Goal: Task Accomplishment & Management: Manage account settings

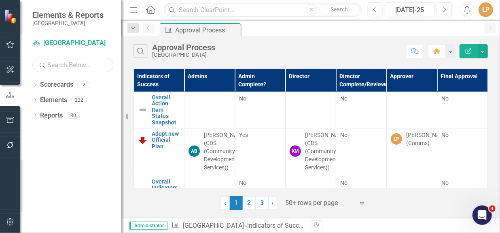
click at [85, 63] on input "text" at bounding box center [72, 65] width 81 height 14
type input "27"
click at [36, 100] on icon "Dropdown" at bounding box center [35, 101] width 6 height 4
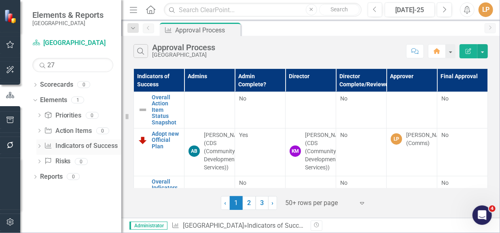
click at [66, 146] on link "Indicator of Success Indicators of Success" at bounding box center [81, 145] width 74 height 9
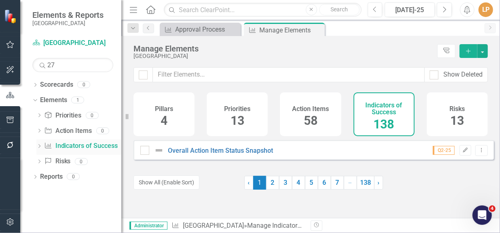
click at [40, 147] on icon "Dropdown" at bounding box center [39, 146] width 6 height 4
click at [71, 161] on div "Track the 27 initiatives completed in CCAP by Q2 2026" at bounding box center [89, 158] width 64 height 7
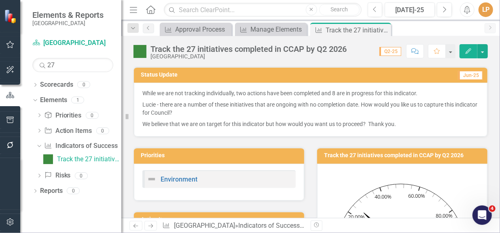
click at [231, 109] on p "Lucie - there are a number of these initiatives that are ongoing with no comple…" at bounding box center [310, 108] width 336 height 19
click at [235, 92] on p "While we are not tracking individually, two actions have been completed and 8 a…" at bounding box center [310, 94] width 336 height 10
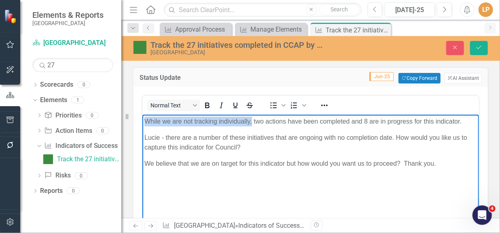
drag, startPoint x: 252, startPoint y: 122, endPoint x: 142, endPoint y: 118, distance: 110.1
click at [142, 118] on html "While we are not tracking individually, two actions have been completed and 8 a…" at bounding box center [310, 174] width 336 height 121
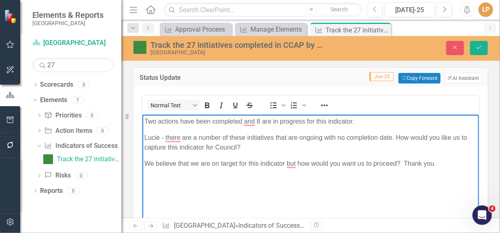
click at [159, 119] on p "Two actions have been completed and 8 are in progress for this indicator." at bounding box center [310, 121] width 332 height 10
click at [275, 122] on p "Two the 27 actions have been completed and 8 are in progress for this indicator." at bounding box center [310, 121] width 332 height 10
click at [288, 122] on p "Two the 27 actions have been completed and 8 are in progress for this indicator." at bounding box center [310, 121] width 332 height 10
click at [350, 123] on p "Two the 27 actions have been completed and 8 are in progress for this indicator." at bounding box center [310, 121] width 332 height 10
click at [371, 121] on p "Two the 27 actions have been completed and 8 are in progress for this indicator." at bounding box center [310, 121] width 332 height 10
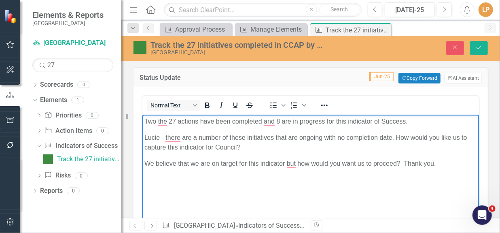
click at [351, 122] on p "Two the 27 actions have been completed and 8 are in progress for this indicator…" at bounding box center [310, 121] width 332 height 10
click at [280, 119] on p "Two the 27 actions have been completed and 8 are in progress for this Undicator…" at bounding box center [310, 121] width 332 height 10
click at [339, 141] on p "Lucie - there are a number of these initiatives that are ongoing with no comple…" at bounding box center [310, 142] width 332 height 19
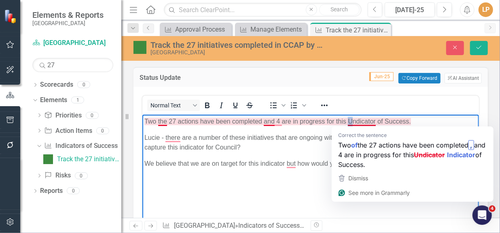
click at [349, 120] on p "Two the 27 actions have been completed and 4 are in progress for this Undicator…" at bounding box center [310, 121] width 332 height 10
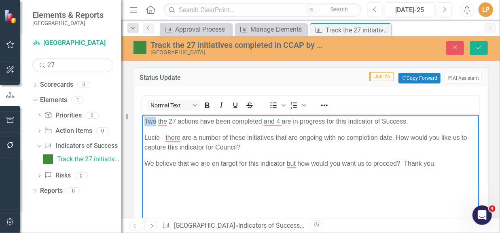
drag, startPoint x: 155, startPoint y: 121, endPoint x: 283, endPoint y: 236, distance: 172.1
click at [142, 122] on body "Two the 27 actions have been completed and 4 are in progress for this Indicator…" at bounding box center [310, 174] width 336 height 121
click at [211, 121] on p "Three of the 27 actions have been completed and 4 are in progress for this Indi…" at bounding box center [310, 121] width 332 height 10
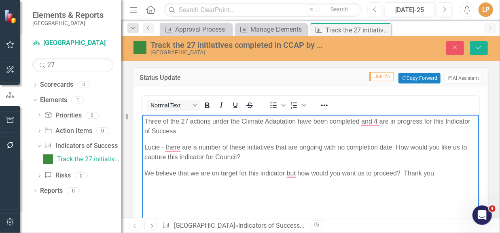
click at [241, 121] on p "Three of the 27 actions under the Climate Adaptation have been completed and 4 …" at bounding box center [310, 125] width 332 height 19
click at [264, 121] on p "Three of the 27 actions under the Climate Adaptation have been completed and 4 …" at bounding box center [310, 125] width 332 height 19
click at [222, 131] on p "Three of the 27 actions under the Climate Change Adaptation Plan have been comp…" at bounding box center [310, 125] width 332 height 19
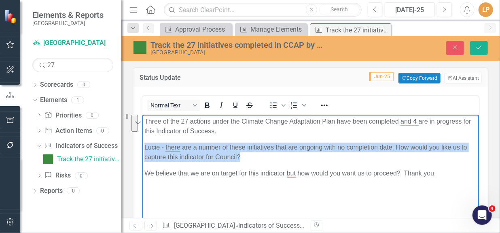
drag, startPoint x: 248, startPoint y: 159, endPoint x: 143, endPoint y: 142, distance: 106.8
click at [143, 142] on body "Three of the 27 actions under the Climate Change Adaptation Plan have been comp…" at bounding box center [310, 174] width 336 height 121
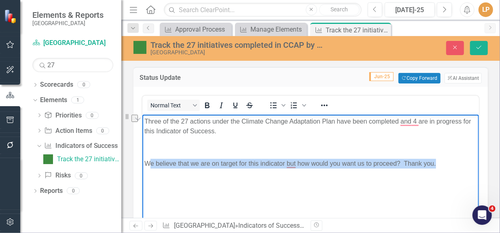
drag, startPoint x: 434, startPoint y: 165, endPoint x: 163, endPoint y: 160, distance: 271.4
click at [146, 162] on p "We believe that we are on target for this indicator but how would you want us t…" at bounding box center [310, 164] width 332 height 10
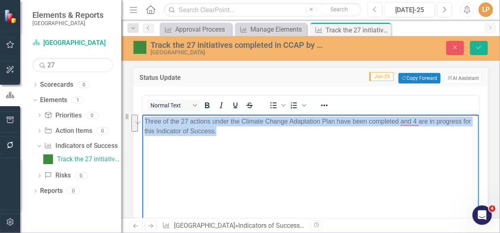
drag, startPoint x: 225, startPoint y: 132, endPoint x: 141, endPoint y: 122, distance: 84.3
click at [142, 122] on html "Three of the 27 actions under the Climate Change Adaptation Plan have been comp…" at bounding box center [310, 174] width 336 height 121
copy p "Three of the 27 actions under the Climate Change Adaptation Plan have been comp…"
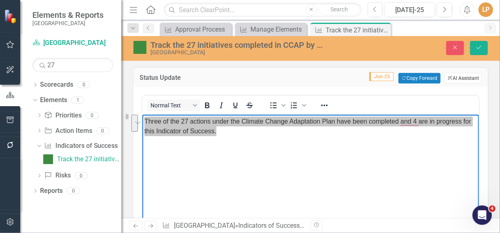
click at [457, 79] on button "ClearPoint AI AI Assistant" at bounding box center [462, 78] width 37 height 11
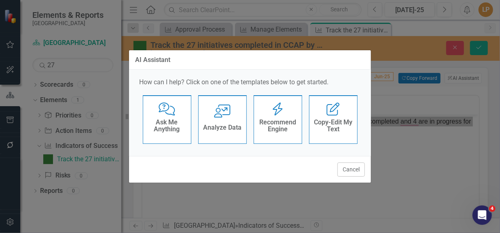
click at [330, 111] on icon at bounding box center [332, 109] width 13 height 13
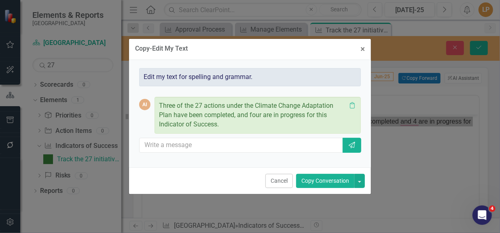
click at [186, 82] on div "Edit my text for spelling and grammar." at bounding box center [250, 77] width 222 height 18
click at [186, 75] on div "Edit my text for spelling and grammar." at bounding box center [250, 77] width 222 height 18
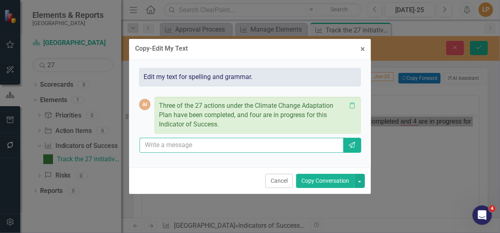
click at [174, 142] on input "text" at bounding box center [242, 144] width 204 height 15
paste input "Three of the 27 actions under the Climate Change Adaptation Plan have been comp…"
type input "Three of the 27 actions under the Climate Change Adaptation Plan have been comp…"
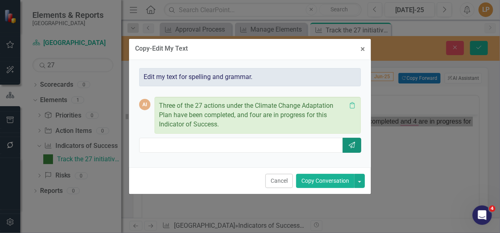
click at [350, 145] on icon "Send" at bounding box center [352, 145] width 8 height 6
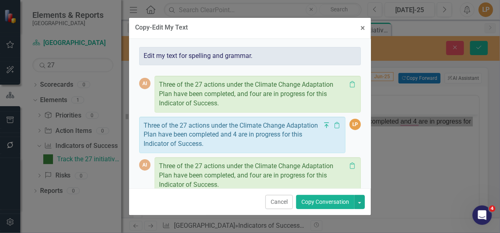
scroll to position [32, 0]
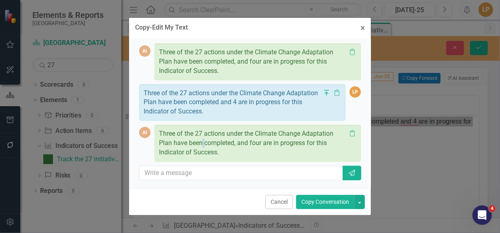
click at [203, 142] on span "Three of the 27 actions under the Climate Change Adaptation Plan have been comp…" at bounding box center [246, 142] width 174 height 26
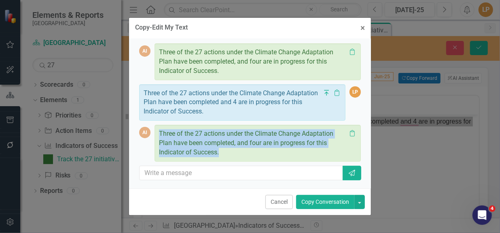
drag, startPoint x: 225, startPoint y: 150, endPoint x: 154, endPoint y: 132, distance: 73.3
click at [154, 132] on div "Three of the 27 actions under the Climate Change Adaptation Plan have been comp…" at bounding box center [257, 143] width 206 height 37
copy span "Three of the 27 actions under the Climate Change Adaptation Plan have been comp…"
drag, startPoint x: 364, startPoint y: 30, endPoint x: 241, endPoint y: 85, distance: 135.0
click at [364, 29] on span "×" at bounding box center [362, 28] width 4 height 10
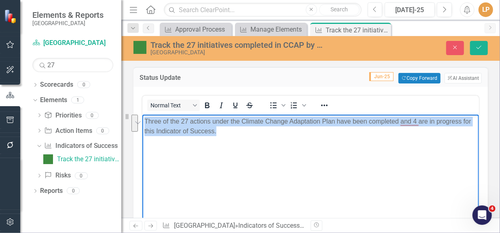
click at [224, 126] on p "Three of the 27 actions under the Climate Change Adaptation Plan have been comp…" at bounding box center [310, 125] width 332 height 19
drag, startPoint x: 210, startPoint y: 133, endPoint x: 142, endPoint y: 118, distance: 69.8
click at [142, 118] on body "Three of the 27 actions under the Climate Change Adaptation Plan have been comp…" at bounding box center [310, 174] width 336 height 121
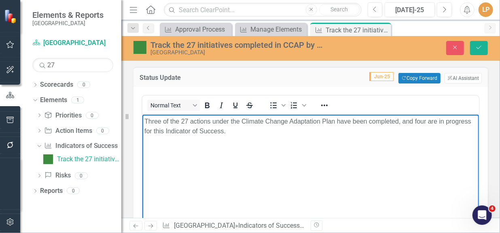
click at [241, 146] on p "To enrich screen reader interactions, please activate Accessibility in Grammarl…" at bounding box center [310, 147] width 332 height 10
drag, startPoint x: 478, startPoint y: 44, endPoint x: 203, endPoint y: 42, distance: 275.0
click at [478, 44] on icon "Save" at bounding box center [478, 47] width 7 height 6
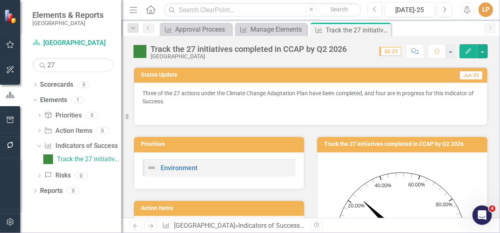
drag, startPoint x: 385, startPoint y: 30, endPoint x: 13, endPoint y: 57, distance: 373.9
click at [0, 0] on icon "Close" at bounding box center [0, 0] width 0 height 0
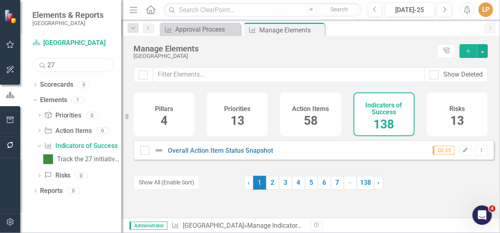
drag, startPoint x: 65, startPoint y: 67, endPoint x: 28, endPoint y: 61, distance: 37.0
click at [28, 61] on div "Scorecard [GEOGRAPHIC_DATA] Search 27 Sorry, no results found. Dropdown Scoreca…" at bounding box center [70, 134] width 101 height 196
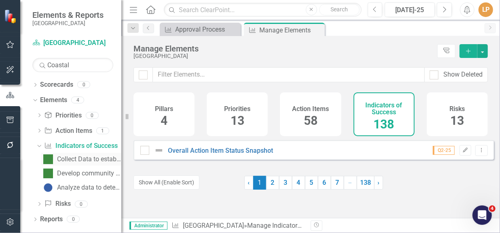
click at [71, 158] on div "Collect Data to establish baseline for Coastal Protection Program" at bounding box center [89, 158] width 64 height 7
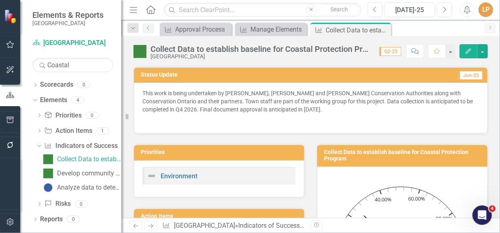
click at [279, 114] on p "This work is being undertaken by [PERSON_NAME], [PERSON_NAME] and [PERSON_NAME]…" at bounding box center [310, 102] width 336 height 26
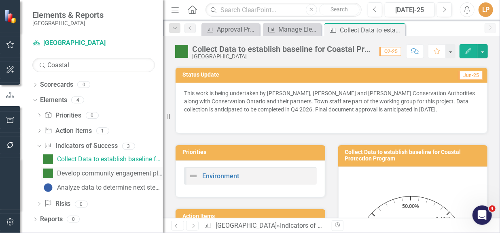
drag, startPoint x: 122, startPoint y: 174, endPoint x: 114, endPoint y: 177, distance: 8.0
click at [114, 178] on div "Elements & Reports Niagara-on-the-Lake Scorecard [GEOGRAPHIC_DATA] Search Coast…" at bounding box center [81, 116] width 163 height 233
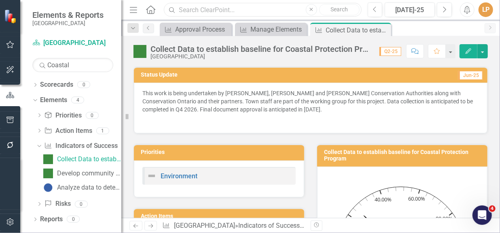
click at [225, 10] on input "text" at bounding box center [262, 10] width 197 height 14
drag, startPoint x: 73, startPoint y: 67, endPoint x: 20, endPoint y: 62, distance: 52.8
click at [20, 62] on div "Scorecard Niagara-on-the-Lake Search Coastal Sorry, no results found. Dropdown …" at bounding box center [70, 134] width 101 height 196
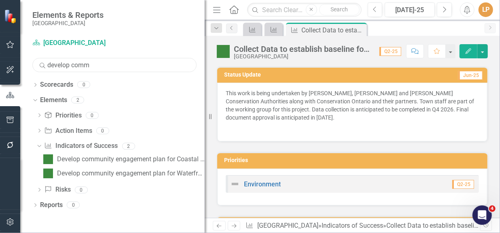
drag, startPoint x: 122, startPoint y: 186, endPoint x: 164, endPoint y: 181, distance: 42.0
click at [205, 181] on div "Resize" at bounding box center [208, 116] width 6 height 233
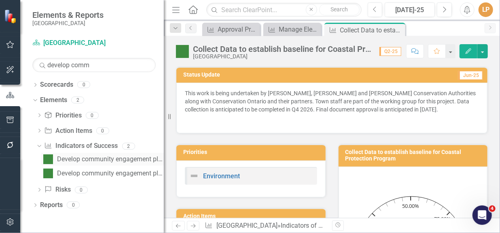
click at [123, 162] on link "Develop community engagement plan for Coastal Protection Program" at bounding box center [102, 158] width 123 height 13
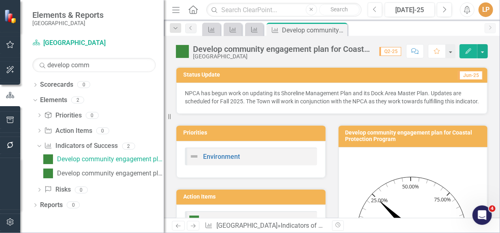
click at [184, 51] on img at bounding box center [182, 51] width 13 height 13
click at [185, 51] on img at bounding box center [182, 51] width 13 height 13
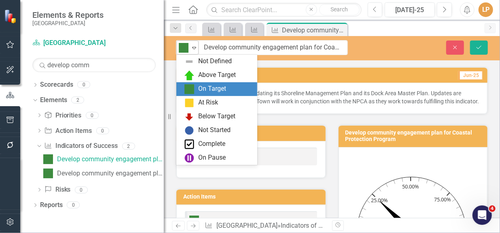
click at [194, 51] on div "Expand" at bounding box center [194, 47] width 8 height 13
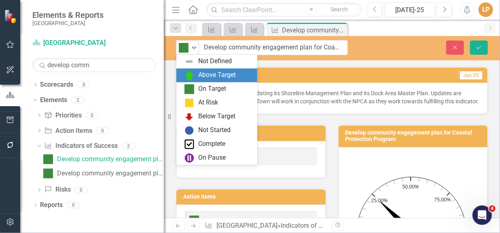
drag, startPoint x: 197, startPoint y: 73, endPoint x: 310, endPoint y: 55, distance: 114.7
click at [198, 72] on div "Above Target" at bounding box center [218, 75] width 68 height 10
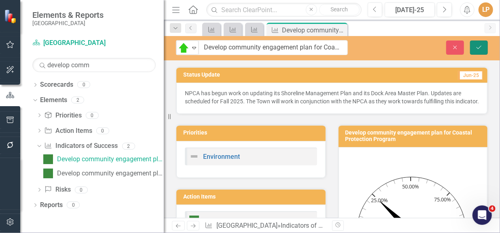
drag, startPoint x: 479, startPoint y: 44, endPoint x: 274, endPoint y: 51, distance: 205.1
click at [480, 45] on icon "Save" at bounding box center [478, 47] width 7 height 6
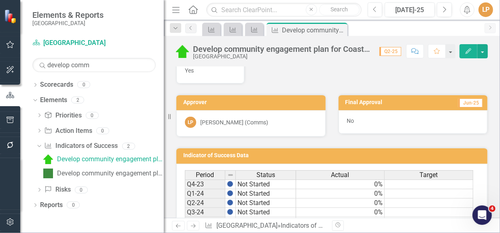
scroll to position [404, 0]
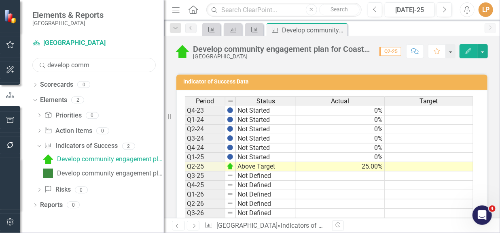
drag, startPoint x: 101, startPoint y: 62, endPoint x: 21, endPoint y: 50, distance: 80.5
click at [24, 52] on div "Scorecard Niagara-on-the-Lake Search develop comm Sorry, no results found. Drop…" at bounding box center [92, 134] width 144 height 196
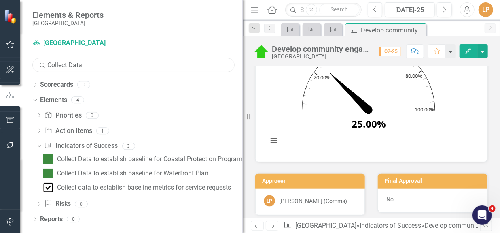
scroll to position [553, 0]
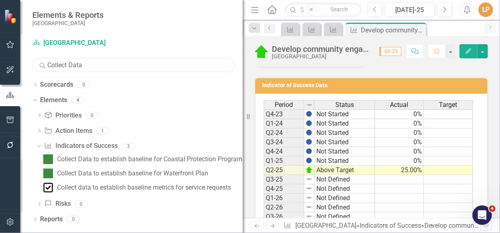
drag, startPoint x: 163, startPoint y: 121, endPoint x: 281, endPoint y: 126, distance: 117.4
click at [281, 126] on div "Elements & Reports Niagara-on-the-Lake Scorecard [GEOGRAPHIC_DATA] Search Colle…" at bounding box center [250, 116] width 500 height 233
type input "Collect Data"
click at [188, 158] on div "Collect Data to establish baseline for Coastal Protection Program" at bounding box center [149, 158] width 185 height 7
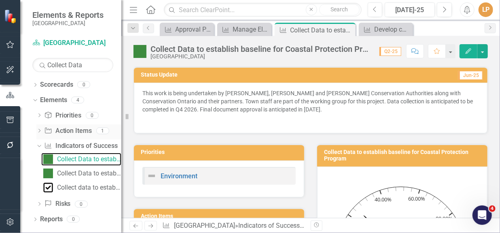
drag, startPoint x: 182, startPoint y: 141, endPoint x: 56, endPoint y: 137, distance: 125.8
click at [56, 137] on div "Elements & Reports Niagara-on-the-Lake Scorecard [GEOGRAPHIC_DATA] Search Colle…" at bounding box center [60, 116] width 121 height 233
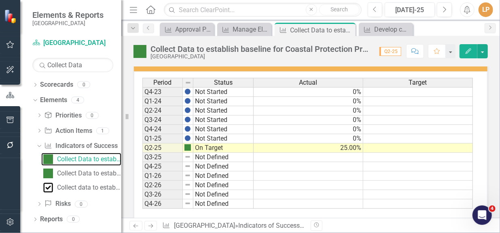
scroll to position [441, 0]
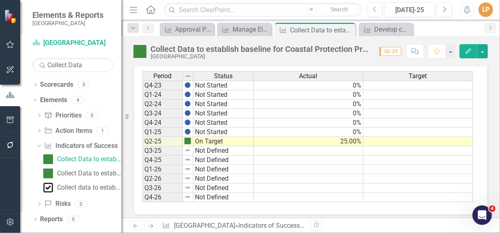
click at [142, 48] on img at bounding box center [139, 51] width 13 height 13
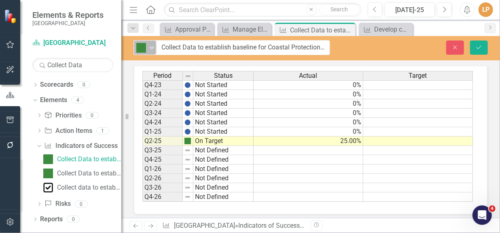
drag, startPoint x: 146, startPoint y: 47, endPoint x: 150, endPoint y: 48, distance: 4.2
click at [149, 47] on div "On Target Expand" at bounding box center [145, 47] width 22 height 14
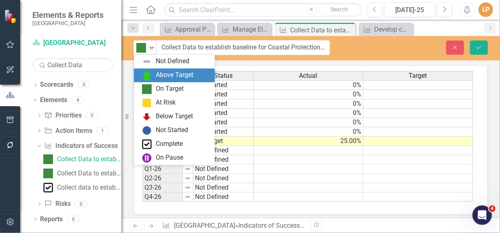
drag, startPoint x: 154, startPoint y: 75, endPoint x: 166, endPoint y: 59, distance: 19.4
click at [154, 74] on div "Above Target" at bounding box center [176, 75] width 68 height 10
click at [152, 51] on div "Expand" at bounding box center [152, 47] width 8 height 13
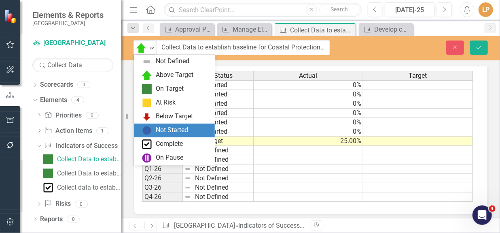
drag, startPoint x: 147, startPoint y: 125, endPoint x: 195, endPoint y: 111, distance: 50.4
click at [147, 125] on div "Not Started" at bounding box center [174, 130] width 81 height 14
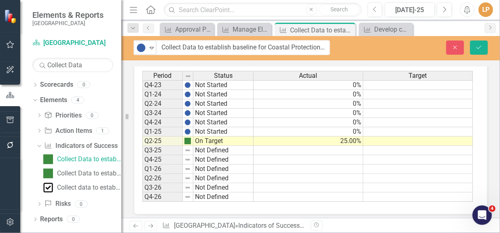
drag, startPoint x: 450, startPoint y: 165, endPoint x: 436, endPoint y: 159, distance: 15.2
click at [448, 164] on td at bounding box center [418, 159] width 110 height 9
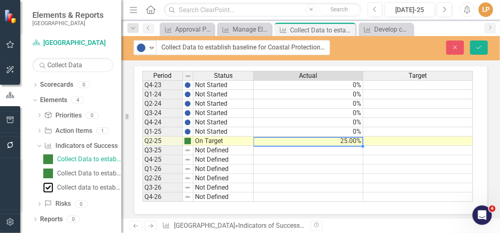
click at [305, 146] on td "25.00%" at bounding box center [309, 140] width 110 height 9
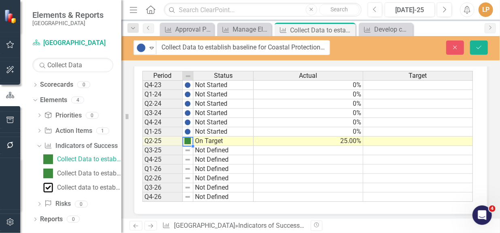
click at [185, 144] on img at bounding box center [187, 140] width 6 height 6
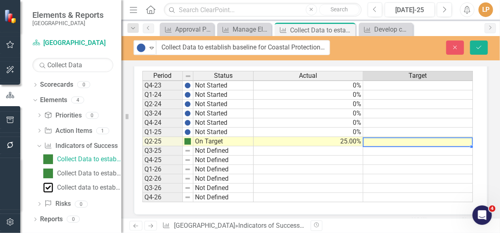
click at [377, 144] on td at bounding box center [418, 141] width 110 height 9
click at [332, 146] on td "25.00%" at bounding box center [309, 141] width 110 height 9
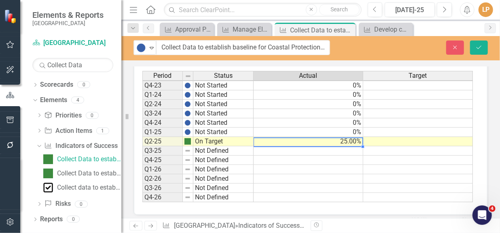
type textarea "0"
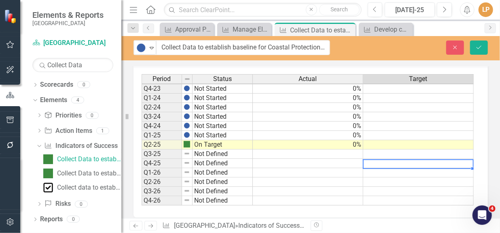
drag, startPoint x: 384, startPoint y: 169, endPoint x: 381, endPoint y: 165, distance: 5.2
click at [383, 167] on td at bounding box center [418, 163] width 110 height 9
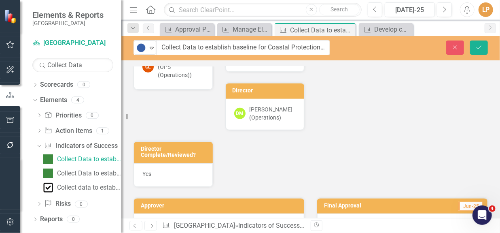
scroll to position [220, 0]
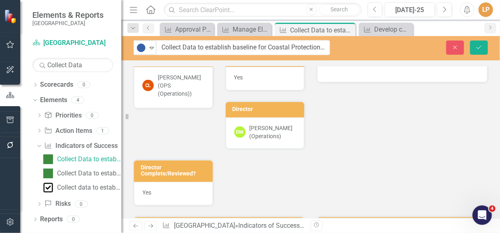
click at [375, 129] on div "Priorities Environment Action Items Collect data and research for Coastal Prote…" at bounding box center [310, 59] width 366 height 292
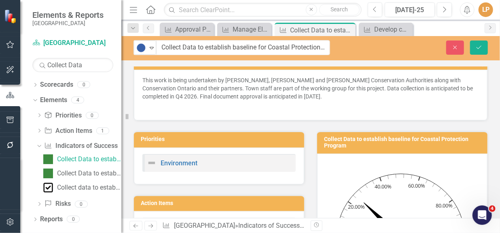
scroll to position [0, 0]
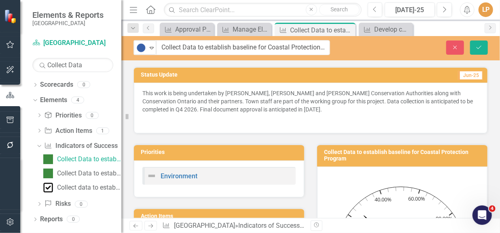
click at [209, 87] on div "This work is being undertaken by [PERSON_NAME], [PERSON_NAME] and [PERSON_NAME]…" at bounding box center [310, 107] width 353 height 51
click at [196, 100] on p "This work is being undertaken by [PERSON_NAME], [PERSON_NAME] and [PERSON_NAME]…" at bounding box center [310, 102] width 336 height 26
click at [255, 110] on p "This work is being undertaken by [PERSON_NAME], [PERSON_NAME] and [PERSON_NAME]…" at bounding box center [310, 102] width 336 height 26
click at [256, 110] on p "This work is being undertaken by [PERSON_NAME], [PERSON_NAME] and [PERSON_NAME]…" at bounding box center [310, 102] width 336 height 26
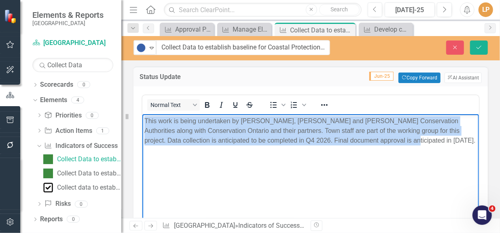
drag, startPoint x: 361, startPoint y: 142, endPoint x: 142, endPoint y: 120, distance: 220.2
click at [142, 120] on body "This work is being undertaken by [PERSON_NAME], [PERSON_NAME] and [PERSON_NAME]…" at bounding box center [310, 174] width 336 height 121
copy p "This work is being undertaken by [PERSON_NAME], [PERSON_NAME] and [PERSON_NAME]…"
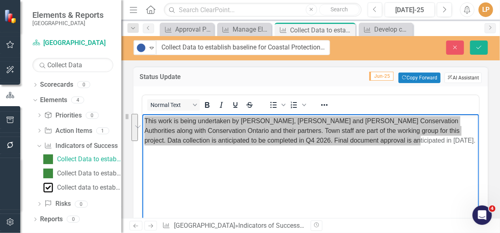
click at [452, 77] on button "ClearPoint AI AI Assistant" at bounding box center [462, 77] width 37 height 11
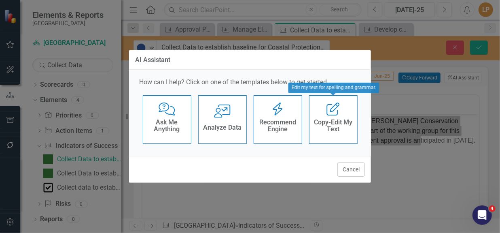
click at [332, 120] on h4 "Copy-Edit My Text" at bounding box center [333, 125] width 40 height 14
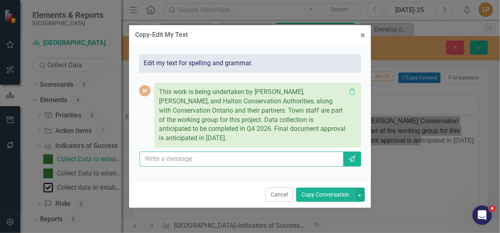
click at [168, 155] on input "text" at bounding box center [242, 158] width 204 height 15
paste input "This work is being undertaken by [PERSON_NAME], [PERSON_NAME] and [PERSON_NAME]…"
type input "This work is being undertaken by [PERSON_NAME], [PERSON_NAME] and [PERSON_NAME]…"
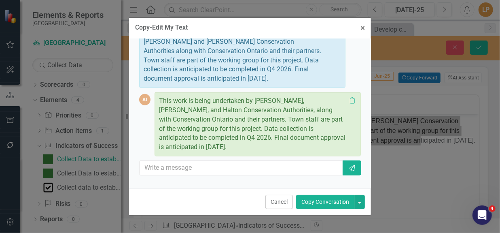
scroll to position [121, 0]
click at [247, 162] on input "text" at bounding box center [242, 166] width 204 height 15
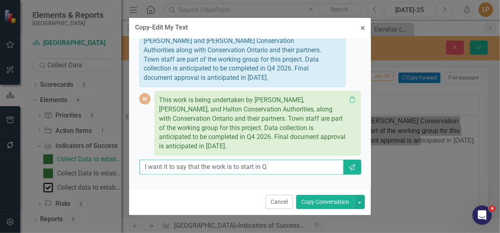
type input "I want it to say that the work is to start in Q3"
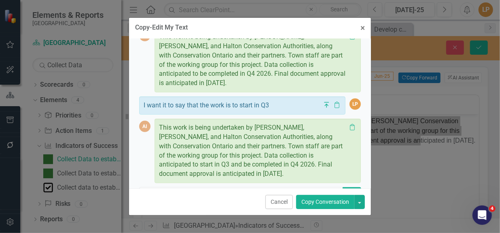
scroll to position [206, 0]
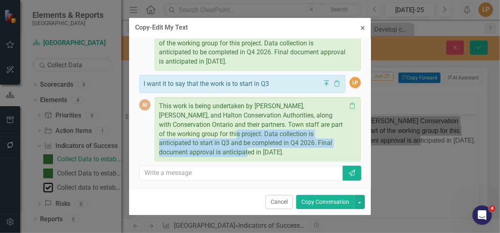
drag, startPoint x: 222, startPoint y: 133, endPoint x: 249, endPoint y: 154, distance: 34.0
click at [249, 154] on div "This work is being undertaken by [PERSON_NAME], [PERSON_NAME], and Halton Conse…" at bounding box center [252, 129] width 187 height 55
copy span "Data collection is anticipated to start in Q3 and be completed in Q4 2026. Fina…"
click at [364, 27] on span "×" at bounding box center [362, 28] width 4 height 10
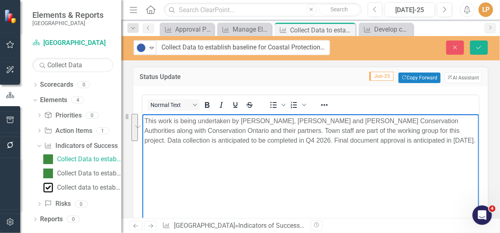
drag, startPoint x: 320, startPoint y: 156, endPoint x: 361, endPoint y: 142, distance: 43.1
click at [319, 156] on p "To enrich screen reader interactions, please activate Accessibility in Grammarl…" at bounding box center [310, 156] width 332 height 10
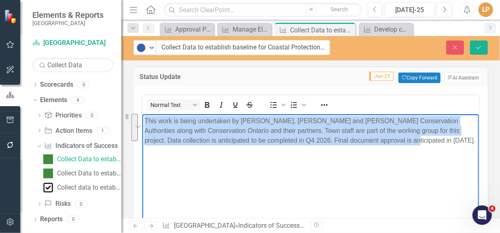
drag, startPoint x: 364, startPoint y: 141, endPoint x: 0, endPoint y: 61, distance: 373.4
click at [142, 114] on html "This work is being undertaken by [PERSON_NAME], [PERSON_NAME] and [PERSON_NAME]…" at bounding box center [310, 174] width 336 height 121
paste body "To enrich screen reader interactions, please activate Accessibility in Grammarl…"
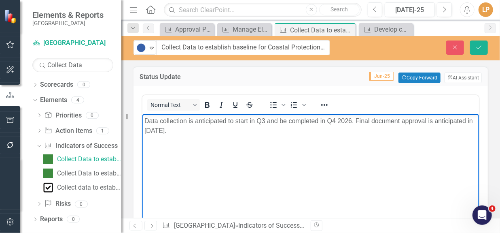
drag, startPoint x: 261, startPoint y: 121, endPoint x: 267, endPoint y: 120, distance: 6.5
click at [261, 121] on p "Data collection is anticipated to start in Q3 and be completed in Q4 2026. Fina…" at bounding box center [310, 125] width 332 height 19
click at [380, 123] on p "Data collection is anticipated to start in third quarter of 2025 and be complet…" at bounding box center [310, 125] width 332 height 19
click at [283, 132] on p "Data collection is anticipated to start in third quarter of 2025 and be complet…" at bounding box center [310, 125] width 332 height 19
click at [480, 48] on icon "Save" at bounding box center [478, 47] width 7 height 6
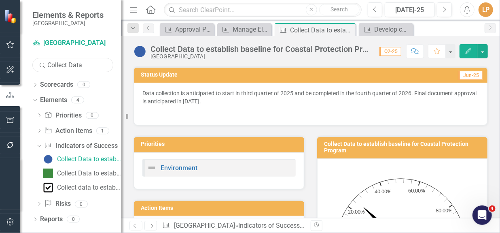
drag, startPoint x: 89, startPoint y: 65, endPoint x: 0, endPoint y: 51, distance: 89.6
click at [0, 51] on div "Elements & Reports Niagara-on-the-Lake Scorecard [GEOGRAPHIC_DATA] Search Colle…" at bounding box center [60, 116] width 121 height 233
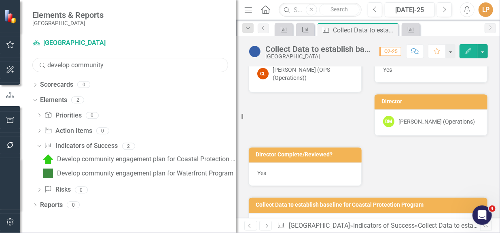
scroll to position [237, 0]
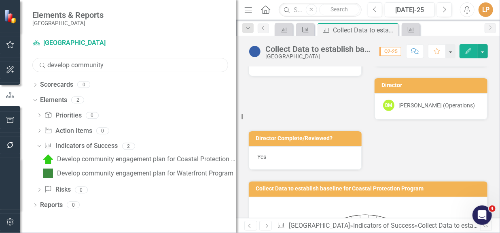
drag, startPoint x: 122, startPoint y: 150, endPoint x: 236, endPoint y: 149, distance: 114.4
click at [236, 149] on div "Resize" at bounding box center [239, 116] width 6 height 233
type input "develop community"
click at [162, 157] on div "Develop community engagement plan for Coastal Protection Program" at bounding box center [146, 158] width 179 height 7
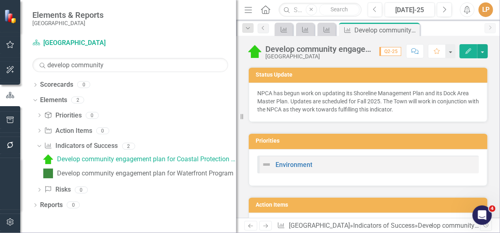
drag, startPoint x: 338, startPoint y: 154, endPoint x: 270, endPoint y: 139, distance: 69.9
click at [338, 154] on div "Environment" at bounding box center [368, 167] width 239 height 37
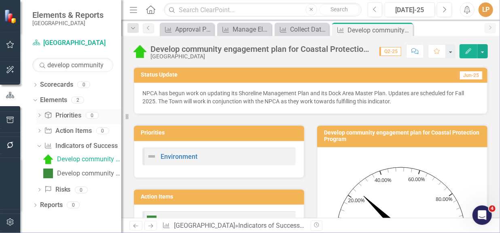
drag, startPoint x: 238, startPoint y: 128, endPoint x: 85, endPoint y: 122, distance: 153.0
click at [85, 122] on div "Elements & Reports Niagara-on-the-Lake Scorecard [GEOGRAPHIC_DATA] Search devel…" at bounding box center [60, 116] width 121 height 233
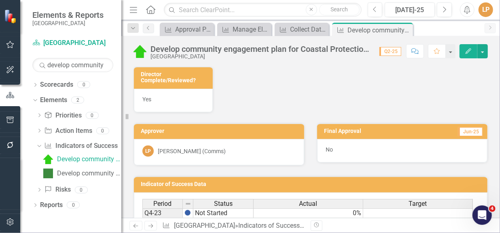
scroll to position [368, 0]
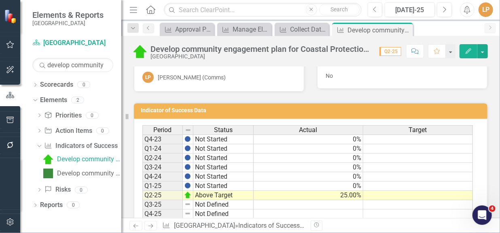
click at [334, 200] on td "25.00%" at bounding box center [309, 194] width 110 height 9
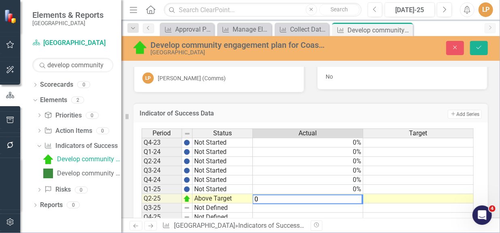
type textarea "0"
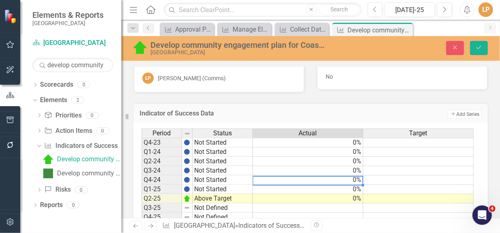
click at [360, 184] on td "0%" at bounding box center [308, 179] width 110 height 9
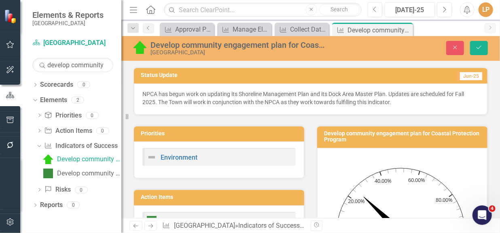
scroll to position [368, 0]
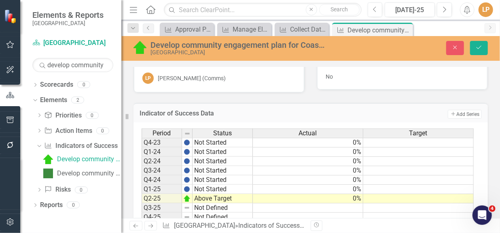
click at [145, 51] on img at bounding box center [139, 47] width 13 height 13
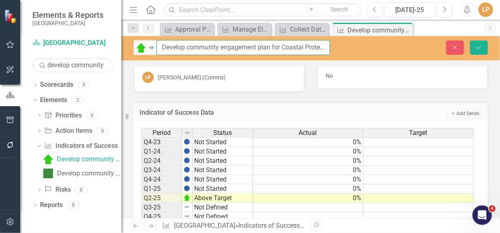
click at [156, 48] on input "Develop community engagement plan for Coastal Protection Program" at bounding box center [242, 47] width 173 height 15
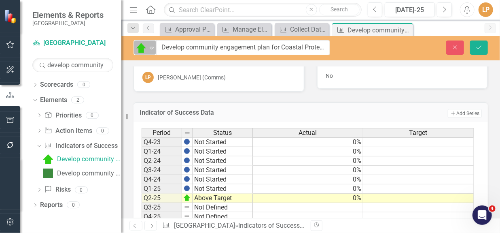
click at [151, 47] on icon "Expand" at bounding box center [152, 47] width 8 height 6
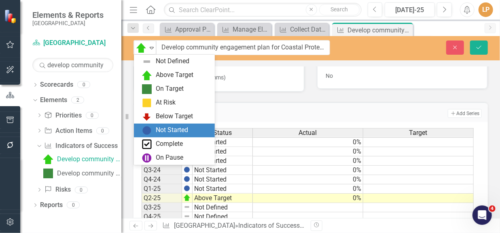
drag, startPoint x: 150, startPoint y: 126, endPoint x: 188, endPoint y: 115, distance: 39.2
click at [152, 126] on div "Not Started" at bounding box center [176, 130] width 68 height 10
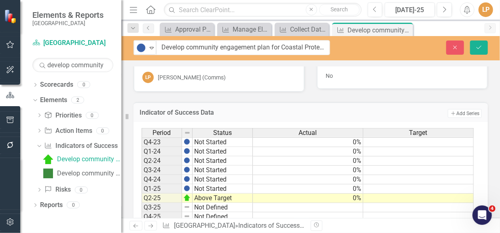
click at [276, 210] on td at bounding box center [308, 207] width 110 height 9
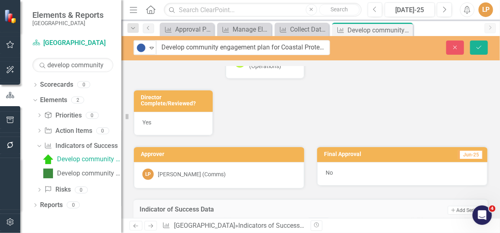
scroll to position [220, 0]
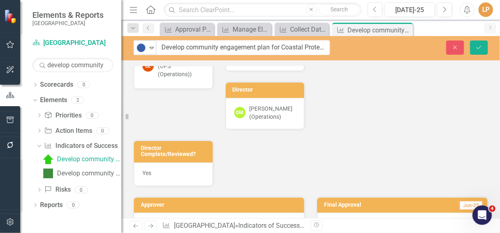
drag, startPoint x: 387, startPoint y: 130, endPoint x: 376, endPoint y: 125, distance: 11.6
click at [387, 129] on div "Priorities Environment Action Items Collect data and research for Coastal Prote…" at bounding box center [310, 40] width 366 height 292
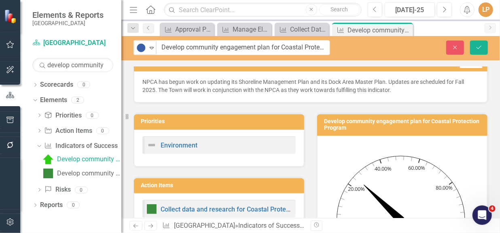
scroll to position [0, 0]
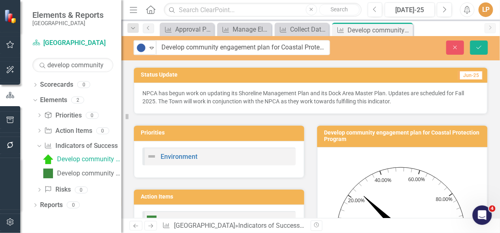
click at [253, 101] on p "NPCA has begun work on updating its Shoreline Management Plan and its Dock Area…" at bounding box center [310, 97] width 336 height 16
click at [268, 97] on p "NPCA has begun work on updating its Shoreline Management Plan and its Dock Area…" at bounding box center [310, 97] width 336 height 16
click at [269, 97] on p "NPCA has begun work on updating its Shoreline Management Plan and its Dock Area…" at bounding box center [310, 97] width 336 height 16
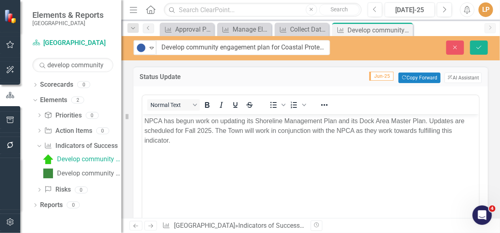
click at [380, 129] on p "NPCA has begun work on updating its Shoreline Management Plan and its Dock Area…" at bounding box center [310, 130] width 332 height 29
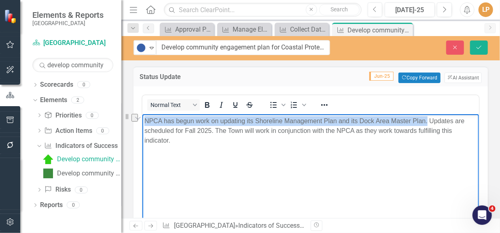
drag, startPoint x: 426, startPoint y: 120, endPoint x: 280, endPoint y: 228, distance: 181.9
click at [142, 115] on html "NPCA has begun work on updating its Shoreline Management Plan and its Dock Area…" at bounding box center [310, 174] width 336 height 121
click at [175, 120] on p "NPCA has begun work on updating its Shoreline Management Plan and its Dock Area…" at bounding box center [310, 130] width 332 height 29
drag, startPoint x: 164, startPoint y: 120, endPoint x: 423, endPoint y: 121, distance: 259.2
click at [423, 121] on p "NPCA has begun work on updating its Shoreline Management Plan and its Dock Area…" at bounding box center [310, 130] width 332 height 29
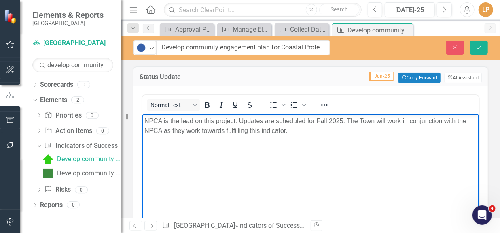
click at [149, 121] on p "NPCA is the lead on this project. Updates are scheduled for Fall 2025. The Town…" at bounding box center [310, 125] width 332 height 19
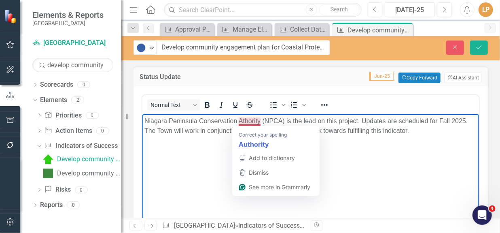
click at [244, 121] on p "Niagara Peninsula Conservation Athority (NPCA) is the lead on this project. Upd…" at bounding box center [310, 125] width 332 height 19
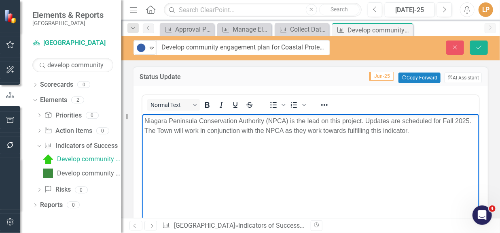
click at [441, 120] on p "Niagara Peninsula Conservation Authority (NPCA) is the lead on this project. Up…" at bounding box center [310, 125] width 332 height 19
click at [390, 118] on p "Niagara Peninsula Conservation Authority (NPCA) is the lead on this project. Up…" at bounding box center [310, 125] width 332 height 19
click at [398, 184] on body "Niagara Peninsula Conservation Authority (NPCA) is the lead on this project. Up…" at bounding box center [310, 174] width 336 height 121
click at [457, 49] on icon "Close" at bounding box center [454, 47] width 7 height 6
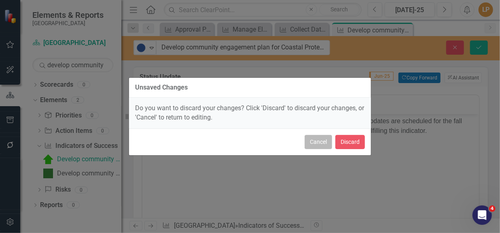
drag, startPoint x: 319, startPoint y: 142, endPoint x: 180, endPoint y: 25, distance: 181.7
click at [319, 142] on button "Cancel" at bounding box center [318, 142] width 27 height 14
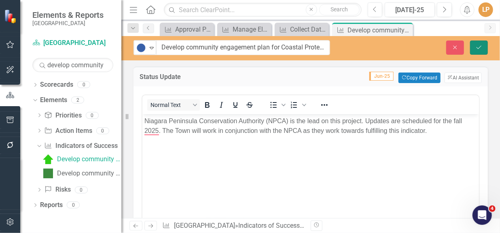
drag, startPoint x: 476, startPoint y: 52, endPoint x: 469, endPoint y: 49, distance: 8.2
click at [477, 52] on button "Save" at bounding box center [479, 47] width 18 height 14
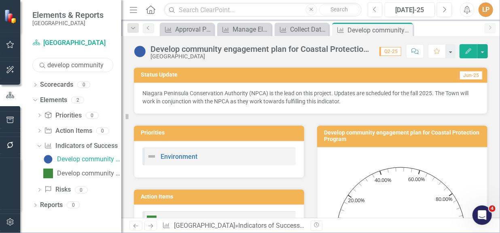
click at [65, 64] on input "develop community" at bounding box center [72, 65] width 81 height 14
drag, startPoint x: 110, startPoint y: 62, endPoint x: 23, endPoint y: 59, distance: 86.2
click at [23, 59] on div "Scorecard Niagara-on-the-Lake Search develop community Sorry, no results found.…" at bounding box center [70, 134] width 101 height 196
type input "invasive sp"
drag, startPoint x: 77, startPoint y: 158, endPoint x: 91, endPoint y: 154, distance: 14.8
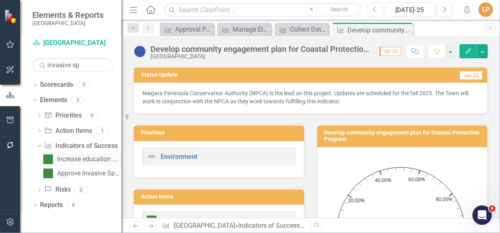
click at [77, 158] on div "Increase education methods about invasive species" at bounding box center [89, 158] width 64 height 7
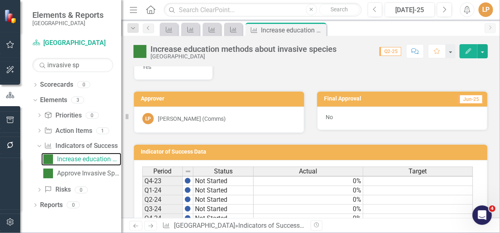
scroll to position [404, 0]
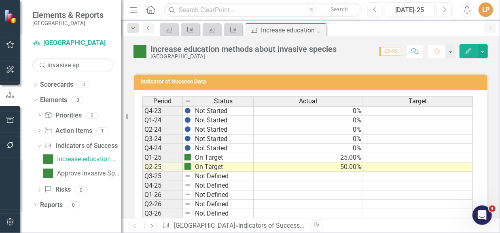
click at [345, 171] on td "50.00%" at bounding box center [309, 166] width 110 height 9
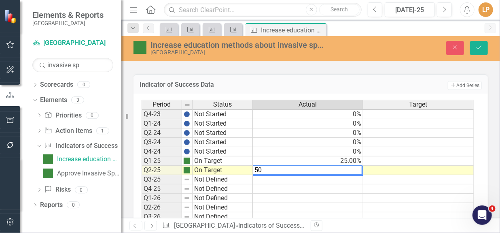
click at [245, 173] on div "Period Status Actual Target Q4-23 Not Started 0% Q1-24 Not Started 0% Q2-24 Not…" at bounding box center [308, 164] width 332 height 131
type textarea "75"
click at [395, 203] on td at bounding box center [418, 197] width 110 height 9
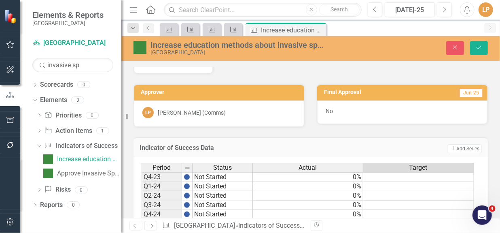
scroll to position [331, 0]
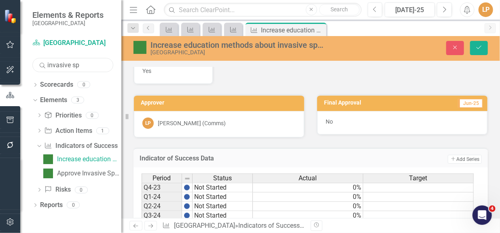
drag, startPoint x: 81, startPoint y: 65, endPoint x: 17, endPoint y: 63, distance: 63.9
click at [14, 63] on div "Elements & Reports Niagara-on-the-Lake Scorecard Niagara-on-the-Lake Search inv…" at bounding box center [60, 116] width 121 height 233
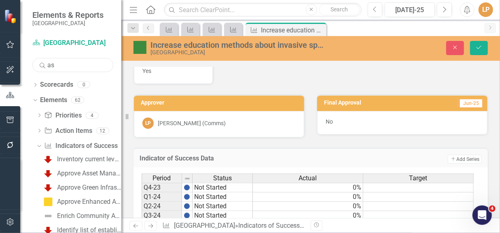
type input "a"
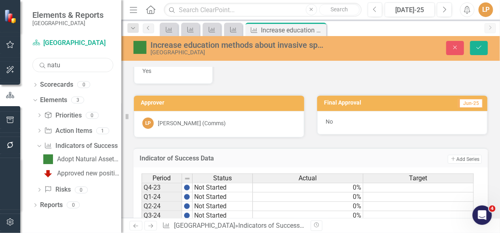
scroll to position [0, 0]
type input "natural asset"
click at [69, 161] on div "Adopt Natural Assets Plan" at bounding box center [89, 158] width 64 height 7
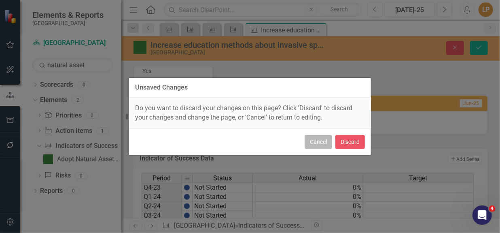
click at [314, 146] on button "Cancel" at bounding box center [318, 142] width 27 height 14
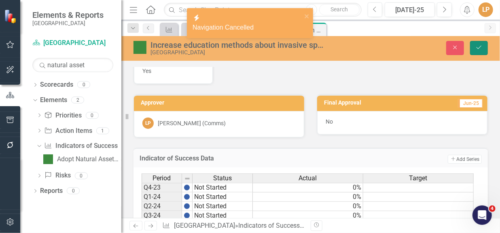
click at [482, 47] on button "Save" at bounding box center [479, 48] width 18 height 14
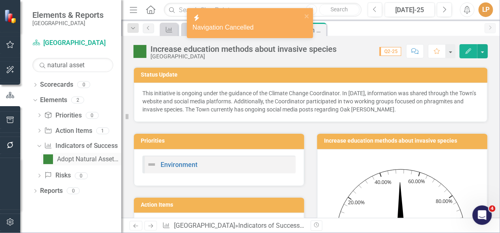
click at [69, 159] on div "Adopt Natural Assets Plan" at bounding box center [89, 158] width 64 height 7
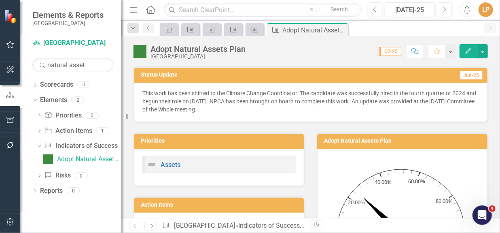
click at [275, 97] on span "This work has been shifted to the Climate Change Coordinator. The candidate was…" at bounding box center [309, 101] width 334 height 23
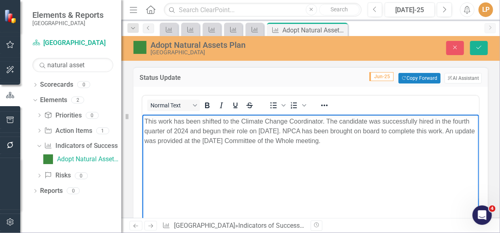
click at [303, 121] on span "This work has been shifted to the Climate Change Coordinator. The candidate was…" at bounding box center [309, 131] width 330 height 26
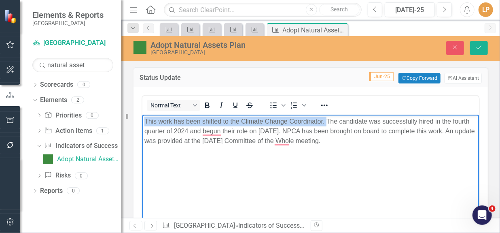
drag, startPoint x: 325, startPoint y: 121, endPoint x: 148, endPoint y: 121, distance: 176.7
click at [142, 122] on html "This work has been shifted to the Climate Change Coordinator. The candidate was…" at bounding box center [310, 174] width 336 height 121
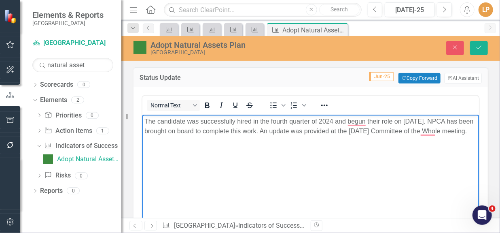
click at [334, 127] on p "The candidate was successfully hired in the fourth quarter of 2024 and begun th…" at bounding box center [310, 125] width 332 height 19
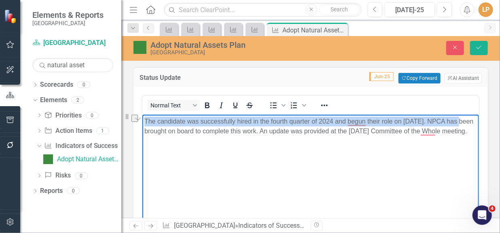
drag, startPoint x: 454, startPoint y: 122, endPoint x: 142, endPoint y: 116, distance: 312.7
click at [142, 116] on html "The candidate was successfully hired in the fourth quarter of 2024 and begun th…" at bounding box center [310, 174] width 336 height 121
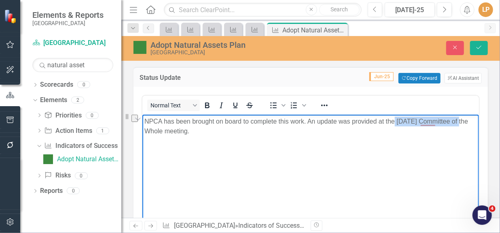
drag, startPoint x: 393, startPoint y: 122, endPoint x: 459, endPoint y: 126, distance: 66.0
click at [459, 126] on p "NPCA has been brought on board to complete this work. An update was provided at…" at bounding box center [310, 125] width 332 height 19
drag, startPoint x: 352, startPoint y: 130, endPoint x: 345, endPoint y: 131, distance: 7.8
click at [352, 131] on p "NPCA has been brought on board to complete this work. An update was provided at…" at bounding box center [310, 125] width 332 height 19
click at [309, 122] on span "NPCA has been brought on board to complete this work. An update was provided at…" at bounding box center [306, 126] width 324 height 17
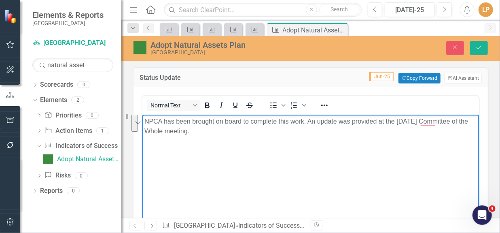
drag, startPoint x: 307, startPoint y: 122, endPoint x: 314, endPoint y: 150, distance: 29.2
click at [314, 150] on body "NPCA has been brought on board to complete this work. An update was provided at…" at bounding box center [310, 174] width 336 height 121
click at [149, 120] on span "NPCA has been brought on board to complete this work. The project is excpecgte …" at bounding box center [303, 126] width 319 height 17
click at [322, 118] on span "Niagara Peninsula Conservation Authority has been brought on board to complete …" at bounding box center [296, 126] width 304 height 17
click at [393, 118] on span "Niagara Peninsula Conservation Authority has been brought on board to complete …" at bounding box center [296, 126] width 304 height 17
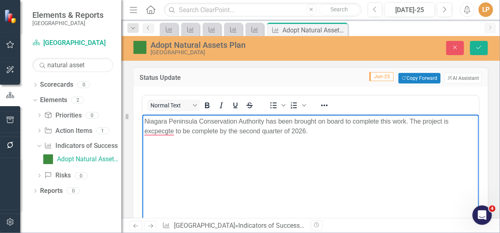
click at [411, 120] on span "Niagara Peninsula Conservation Authority has been brought on board to complete …" at bounding box center [296, 126] width 304 height 17
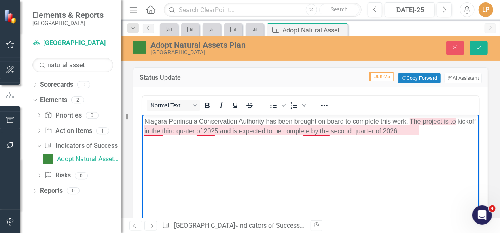
click at [328, 130] on span "Niagara Peninsula Conservation Authority has been brought on board to complete …" at bounding box center [309, 126] width 331 height 17
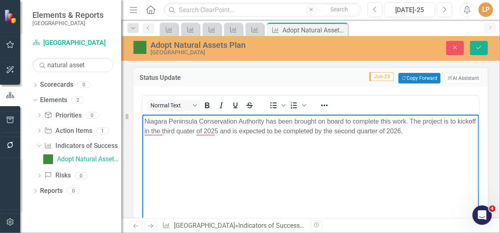
drag, startPoint x: 428, startPoint y: 133, endPoint x: 450, endPoint y: 120, distance: 25.4
click at [429, 133] on p "Niagara Peninsula Conservation Authority has been brought on board to complete …" at bounding box center [310, 125] width 332 height 19
click at [208, 130] on span "Niagara Peninsula Conservation Authority has been brought on board to complete …" at bounding box center [309, 126] width 331 height 17
click at [483, 44] on button "Save" at bounding box center [479, 48] width 18 height 14
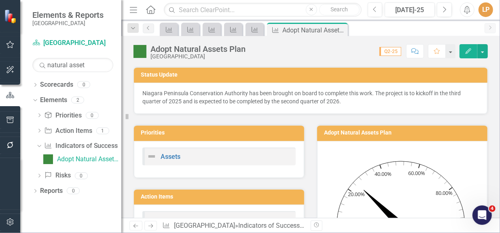
click at [288, 102] on span "Niagara Peninsula Conservation Authority has been brought on board to complete …" at bounding box center [301, 97] width 318 height 15
click at [289, 101] on span "Niagara Peninsula Conservation Authority has been brought on board to complete …" at bounding box center [301, 97] width 318 height 15
click at [282, 99] on span "Niagara Peninsula Conservation Authority has been brought on board to complete …" at bounding box center [301, 97] width 318 height 15
click at [283, 98] on span "Niagara Peninsula Conservation Authority has been brought on board to complete …" at bounding box center [301, 97] width 318 height 15
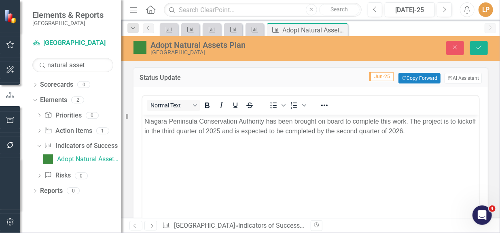
click at [208, 126] on p "Niagara Peninsula Conservation Authority has been brought on board to complete …" at bounding box center [310, 125] width 332 height 19
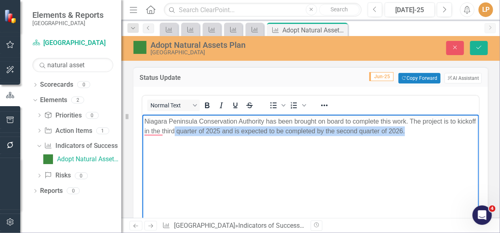
drag, startPoint x: 204, startPoint y: 131, endPoint x: 181, endPoint y: 131, distance: 23.5
click at [194, 129] on p "Niagara Peninsula Conservation Authority has been brought on board to complete …" at bounding box center [310, 125] width 332 height 19
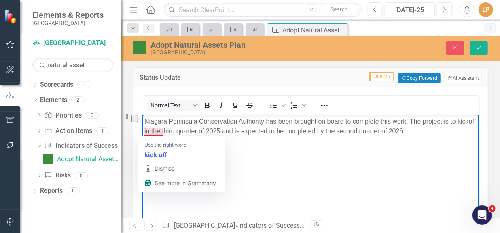
click at [154, 129] on span "Niagara Peninsula Conservation Authority has been brought on board to complete …" at bounding box center [309, 126] width 331 height 17
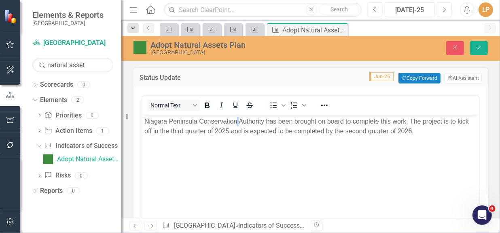
drag, startPoint x: 237, startPoint y: 119, endPoint x: 300, endPoint y: 119, distance: 62.7
click at [239, 119] on span "Niagara Peninsula Conservation Authority has been brought on board to complete …" at bounding box center [306, 126] width 324 height 17
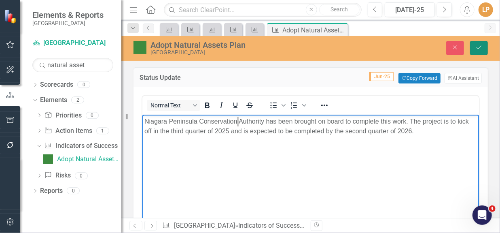
click at [477, 47] on icon "Save" at bounding box center [478, 47] width 7 height 6
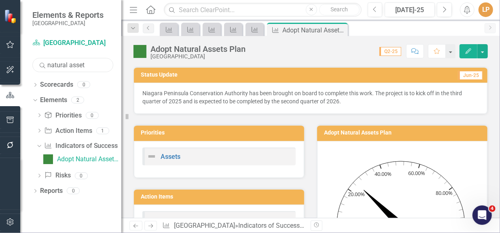
drag, startPoint x: 90, startPoint y: 66, endPoint x: 15, endPoint y: 63, distance: 74.5
click at [15, 63] on div "Elements & Reports Niagara-on-the-Lake Scorecard Niagara-on-the-Lake Search nat…" at bounding box center [60, 116] width 121 height 233
drag, startPoint x: 97, startPoint y: 65, endPoint x: 137, endPoint y: 65, distance: 40.0
click at [137, 65] on div "Elements & Reports Niagara-on-the-Lake Scorecard Niagara-on-the-Lake Search Dev…" at bounding box center [250, 116] width 500 height 233
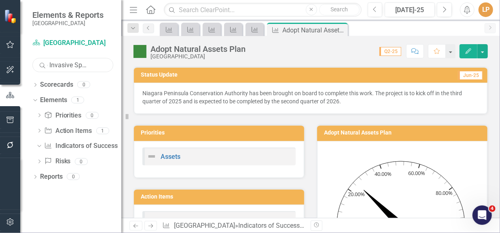
click at [52, 63] on input "Develop Invasive Species Plan" at bounding box center [72, 65] width 81 height 14
click at [38, 147] on icon "Dropdown" at bounding box center [38, 146] width 4 height 6
click at [72, 130] on link "Action Item Action Items" at bounding box center [68, 130] width 48 height 9
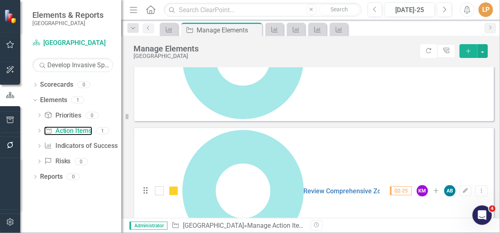
scroll to position [147, 0]
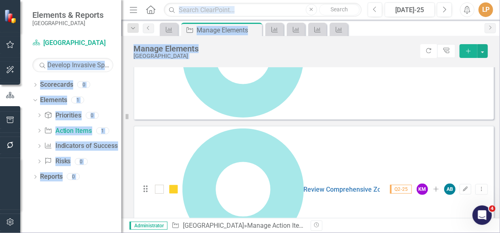
drag, startPoint x: 78, startPoint y: 65, endPoint x: 69, endPoint y: 59, distance: 11.0
click at [146, 68] on div "Elements & Reports Niagara-on-the-Lake Scorecard Niagara-on-the-Lake Search Dev…" at bounding box center [250, 116] width 500 height 233
click at [68, 60] on input "Develop Invasive Species Plan" at bounding box center [72, 65] width 81 height 14
click at [67, 63] on input "Develop Invasive Species Plan" at bounding box center [72, 65] width 81 height 14
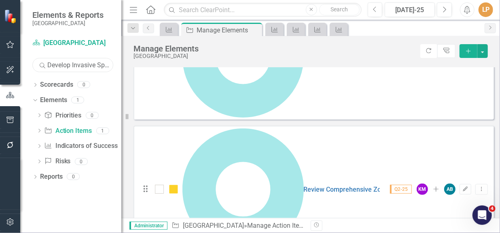
scroll to position [0, 23]
drag, startPoint x: 48, startPoint y: 63, endPoint x: 150, endPoint y: 69, distance: 102.5
click at [150, 68] on div "Elements & Reports Niagara-on-the-Lake Scorecard Niagara-on-the-Lake Search Dev…" at bounding box center [250, 116] width 500 height 233
click at [38, 149] on icon "Dropdown" at bounding box center [39, 146] width 6 height 4
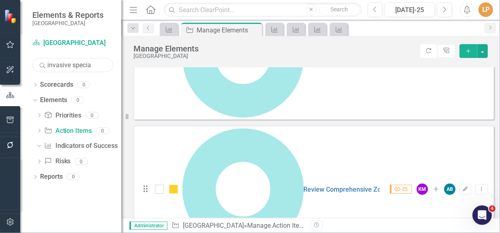
click at [96, 65] on input "invasive specia" at bounding box center [72, 65] width 81 height 14
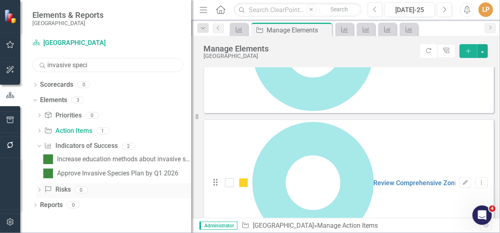
scroll to position [147, 0]
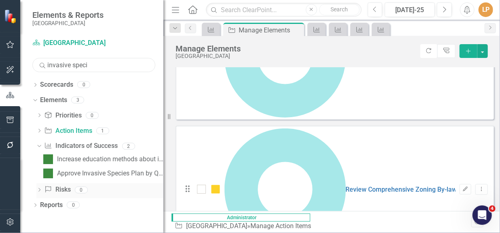
drag, startPoint x: 123, startPoint y: 178, endPoint x: 119, endPoint y: 189, distance: 11.9
click at [119, 190] on div "Elements & Reports Niagara-on-the-Lake Scorecard Niagara-on-the-Lake Search inv…" at bounding box center [81, 116] width 163 height 233
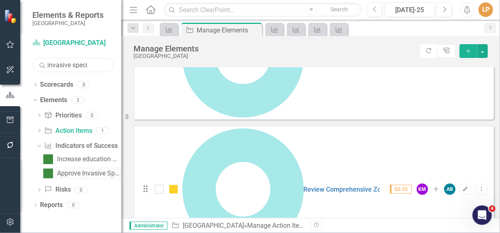
type input "invasive speci"
click at [82, 171] on div "Approve Invasive Species Plan by Q1 2026" at bounding box center [89, 172] width 64 height 7
click at [83, 171] on div "Approve Invasive Species Plan by Q1 2026" at bounding box center [89, 172] width 64 height 7
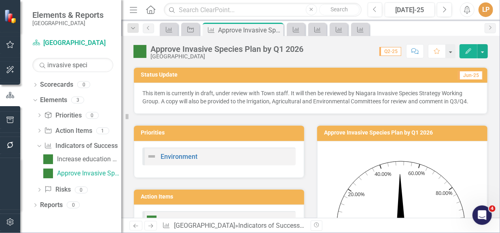
click at [409, 99] on p "This item is currently in draft, under review with Town staff. It will then be …" at bounding box center [310, 97] width 336 height 16
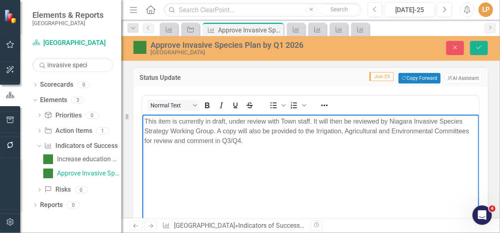
click at [221, 141] on p "This item is currently in draft, under review with Town staff. It will then be …" at bounding box center [310, 130] width 332 height 29
drag, startPoint x: 323, startPoint y: 222, endPoint x: 316, endPoint y: 223, distance: 6.5
click at [316, 223] on div "Previous Next Indicator of Success Niagara-on-the-Lake » Indicators of Success …" at bounding box center [310, 225] width 379 height 15
click at [222, 142] on p "This item is currently in draft, under review with Town staff. It will then be …" at bounding box center [310, 130] width 332 height 29
click at [228, 146] on body "This item is currently in draft, under review with Town staff. It will then be …" at bounding box center [310, 174] width 336 height 121
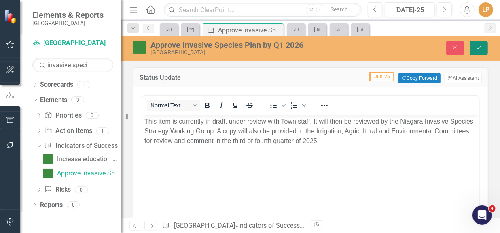
click at [480, 49] on icon "Save" at bounding box center [478, 47] width 7 height 6
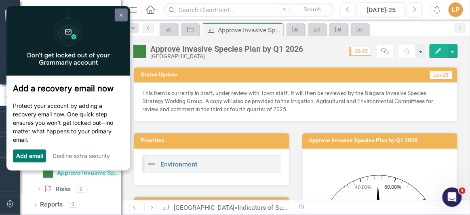
click at [121, 17] on link at bounding box center [121, 14] width 13 height 13
